Goal: Task Accomplishment & Management: Complete application form

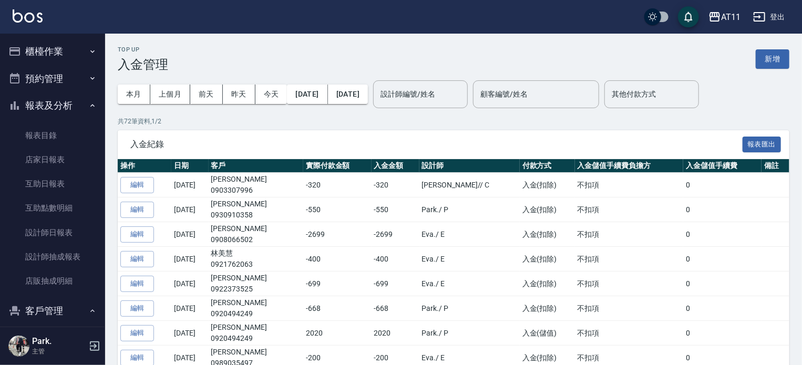
click at [46, 329] on link "客戶列表" at bounding box center [52, 341] width 97 height 24
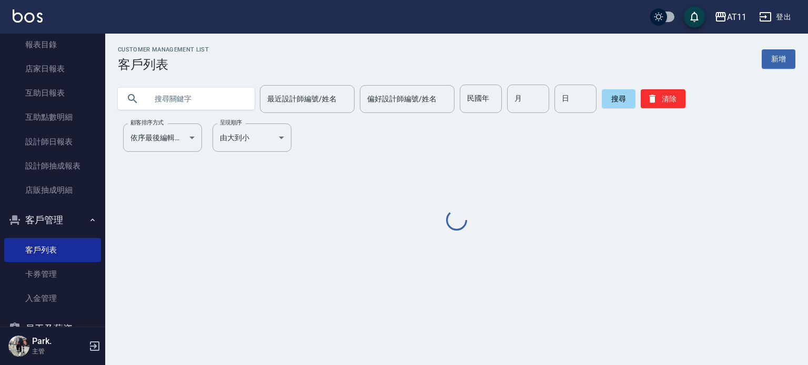
click at [169, 94] on input "text" at bounding box center [196, 99] width 99 height 28
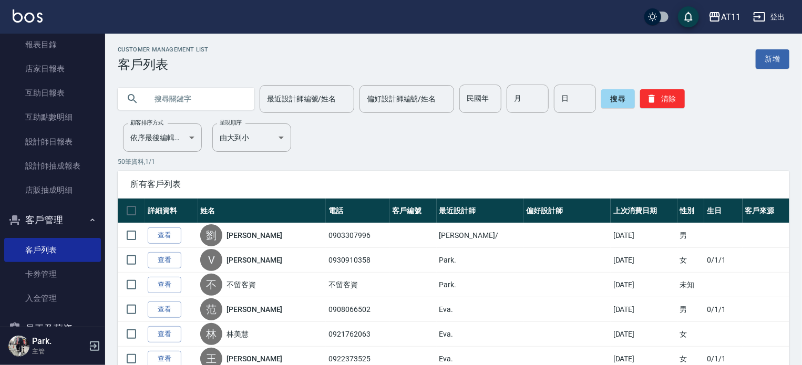
type input "5"
type input "張"
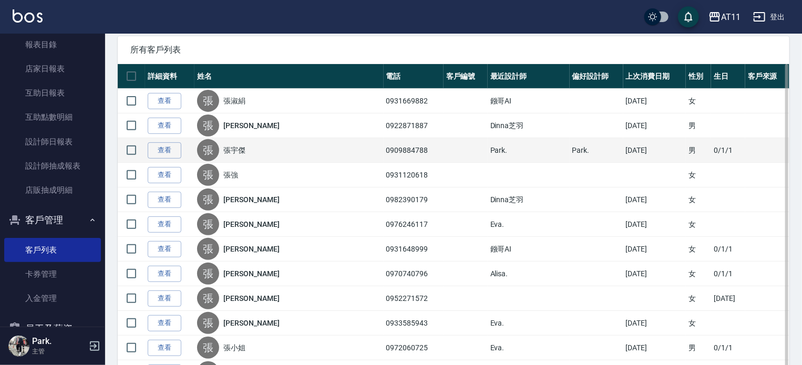
scroll to position [158, 0]
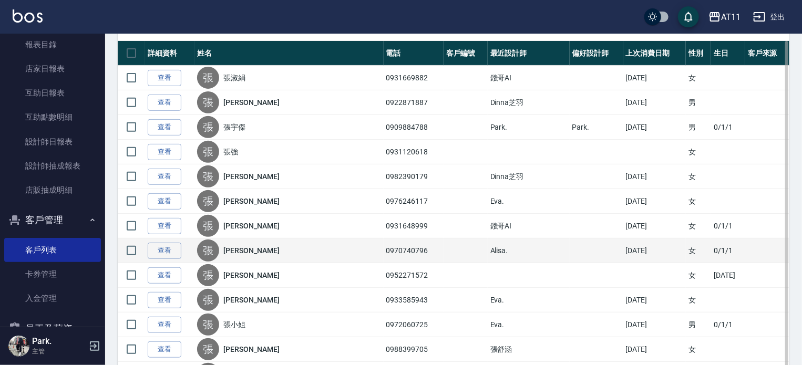
click at [182, 248] on td "查看" at bounding box center [169, 251] width 49 height 25
click at [150, 253] on link "查看" at bounding box center [165, 251] width 34 height 16
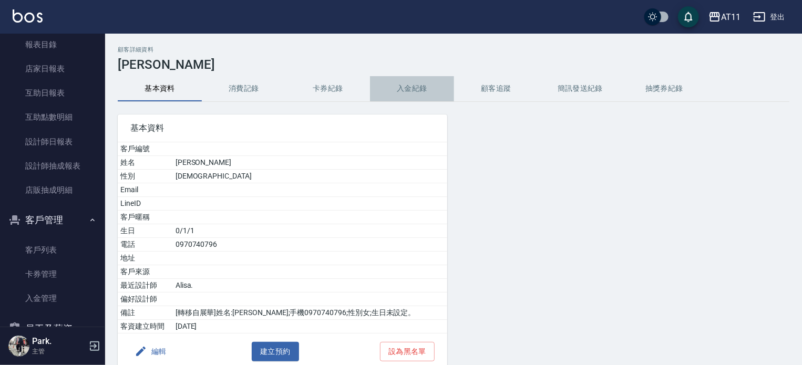
click at [416, 85] on button "入金紀錄" at bounding box center [412, 88] width 84 height 25
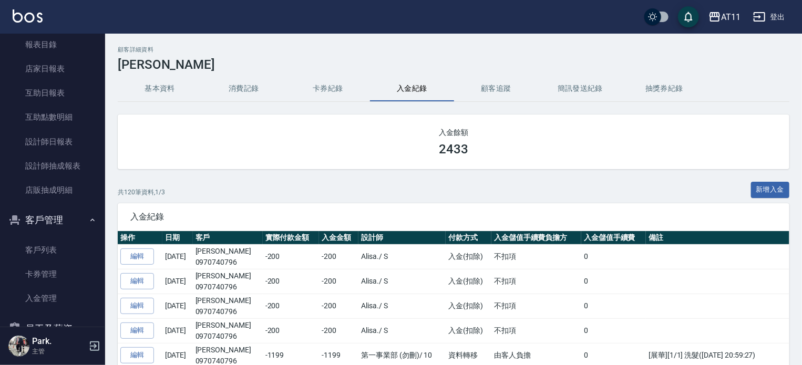
click at [772, 188] on button "新增入金" at bounding box center [770, 190] width 39 height 16
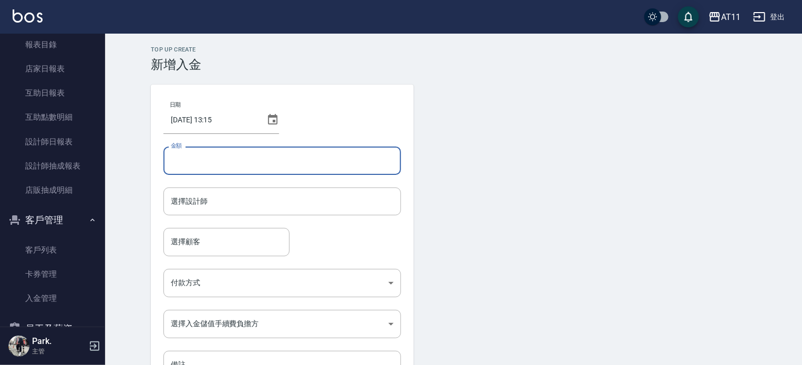
click at [225, 168] on input "金額" at bounding box center [283, 161] width 238 height 28
click at [277, 213] on div "選擇設計師" at bounding box center [283, 202] width 238 height 28
type input "-200"
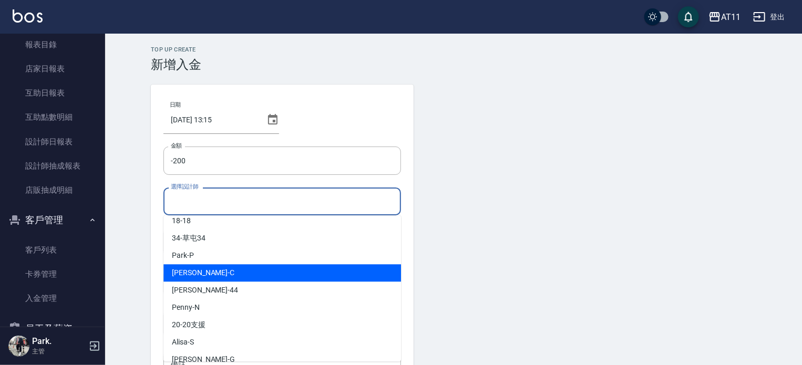
scroll to position [105, 0]
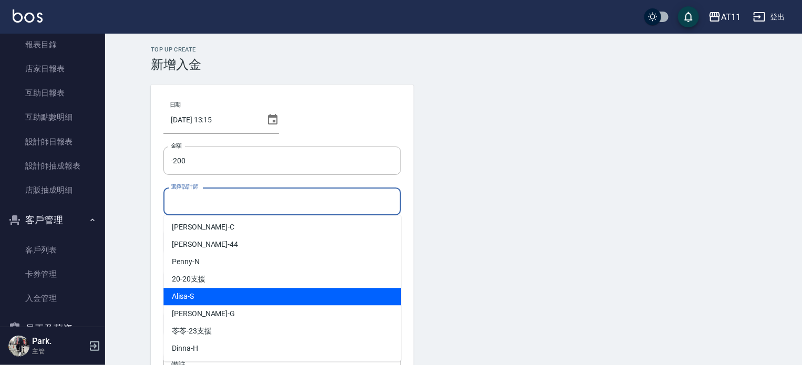
click at [204, 294] on div "Alisa -S" at bounding box center [283, 296] width 238 height 17
type input "Alisa-S"
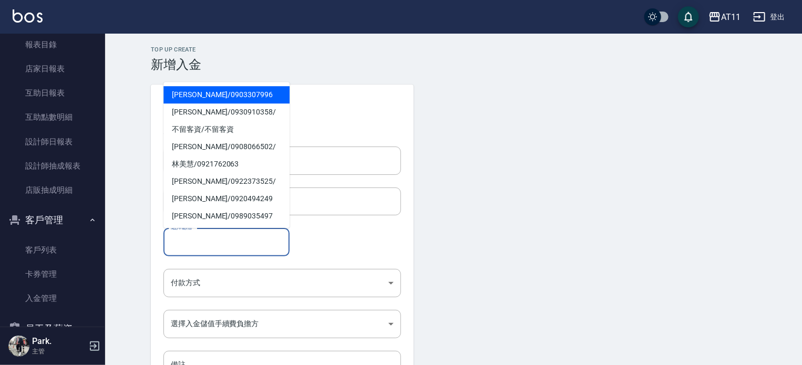
click at [197, 246] on input "選擇顧客" at bounding box center [226, 242] width 117 height 18
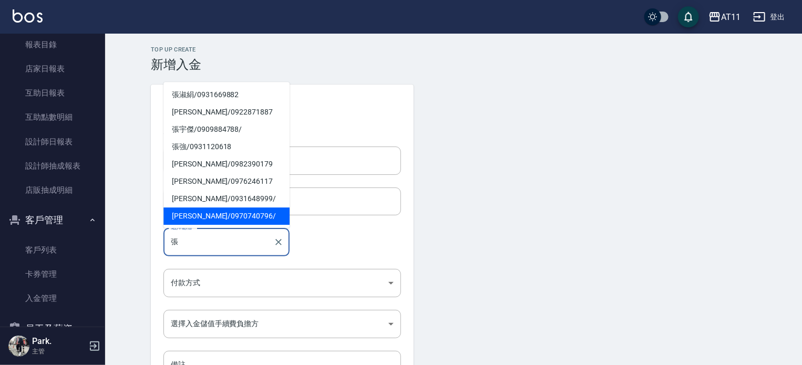
click at [217, 216] on span "張菀真 / 0970740796 /" at bounding box center [227, 216] width 126 height 17
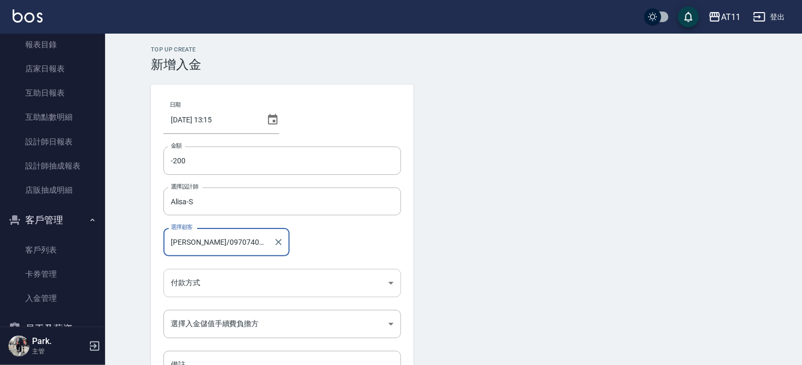
type input "張菀真/0970740796/"
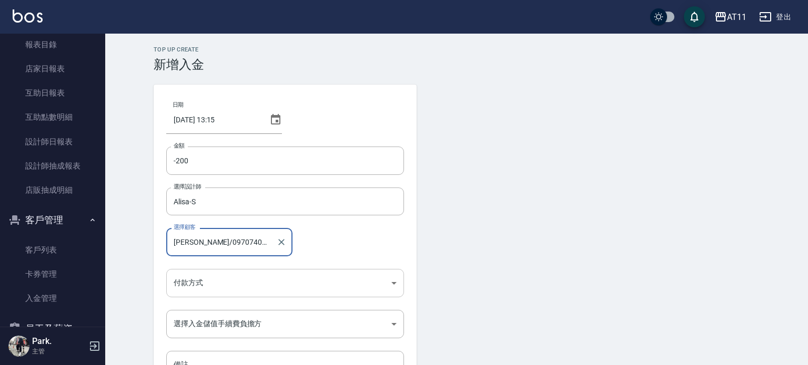
click at [198, 290] on body "AT11 登出 櫃檯作業 打帳單 帳單列表 現金收支登錄 材料自購登錄 每日結帳 排班表 現場電腦打卡 掃碼打卡 預約管理 預約管理 單日預約紀錄 單週預約紀…" at bounding box center [404, 218] width 808 height 436
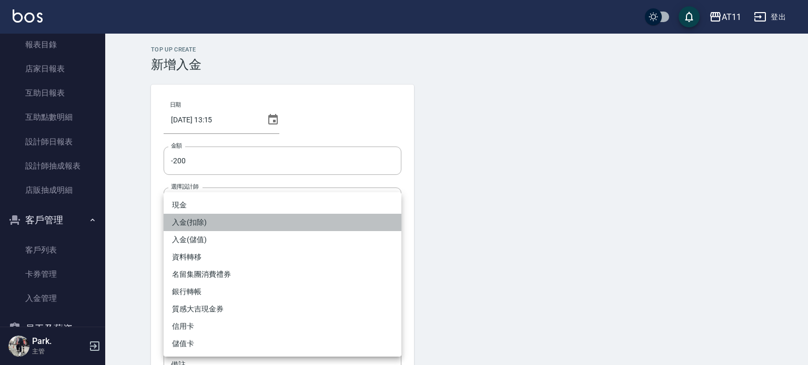
click at [200, 218] on li "入金(扣除)" at bounding box center [283, 222] width 238 height 17
type input "入金(扣除)"
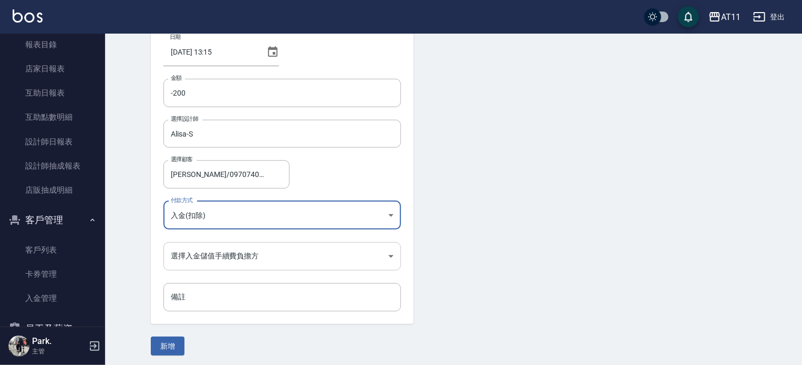
scroll to position [71, 0]
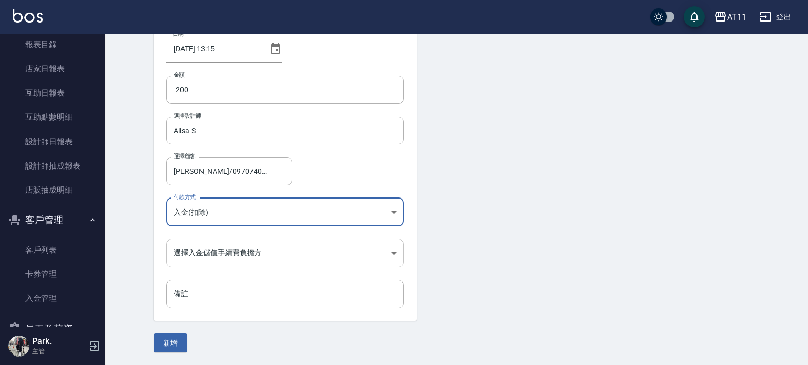
click at [224, 257] on body "AT11 登出 櫃檯作業 打帳單 帳單列表 現金收支登錄 材料自購登錄 每日結帳 排班表 現場電腦打卡 掃碼打卡 預約管理 預約管理 單日預約紀錄 單週預約紀…" at bounding box center [404, 147] width 808 height 436
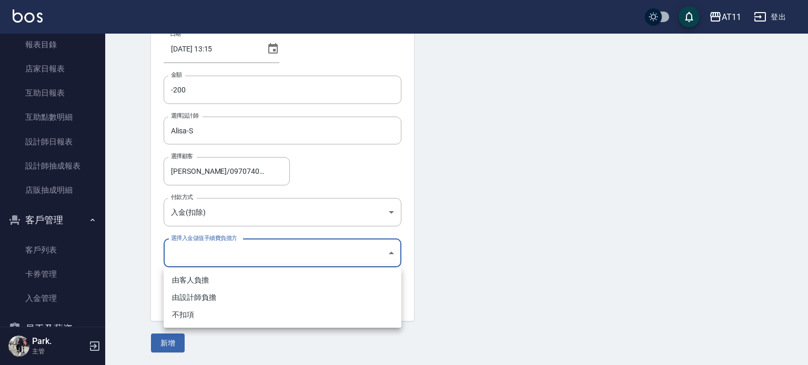
click at [195, 314] on li "不扣項" at bounding box center [283, 315] width 238 height 17
type input "WITHOUTHANDLINGFEE"
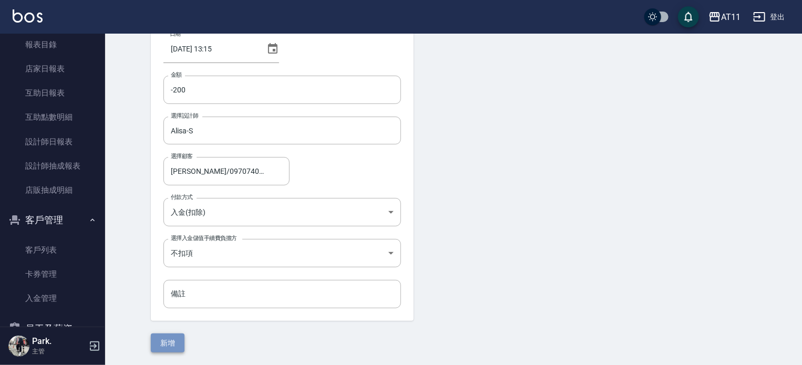
click at [171, 344] on button "新增" at bounding box center [168, 343] width 34 height 19
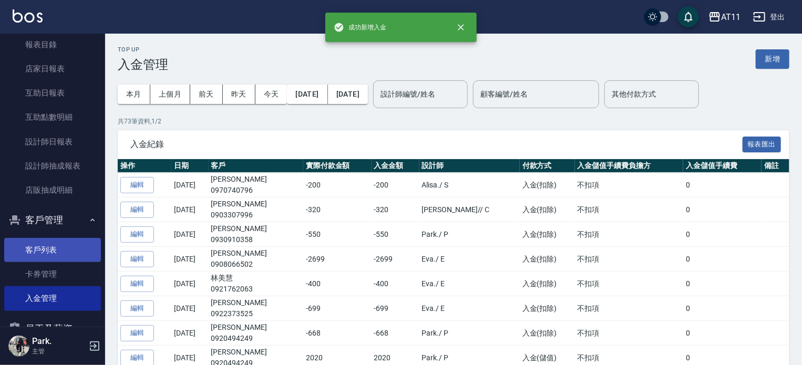
click at [67, 247] on link "客戶列表" at bounding box center [52, 250] width 97 height 24
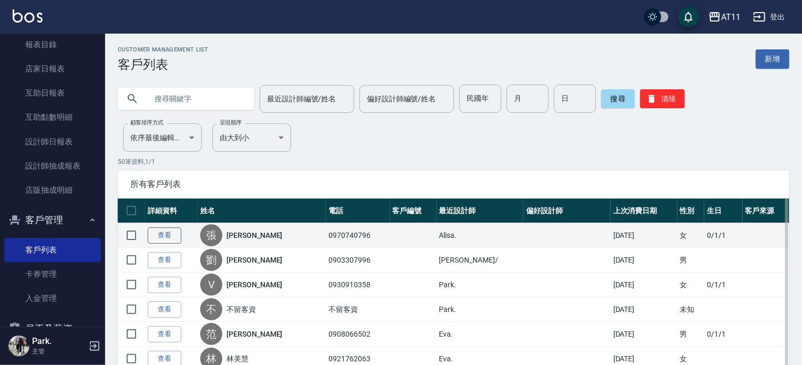
click at [151, 242] on link "查看" at bounding box center [165, 236] width 34 height 16
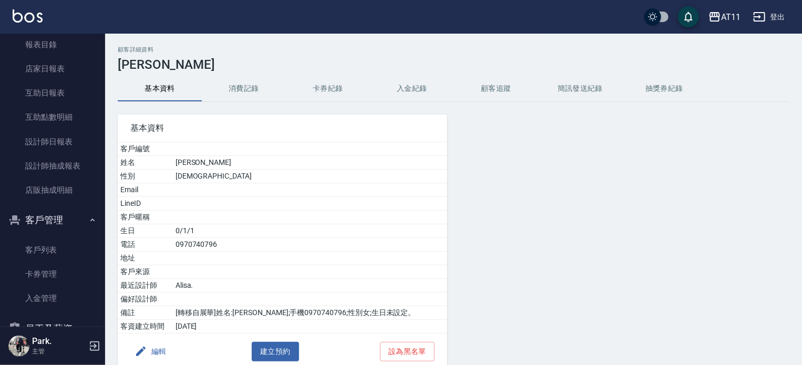
click at [402, 91] on button "入金紀錄" at bounding box center [412, 88] width 84 height 25
